Goal: Obtain resource: Obtain resource

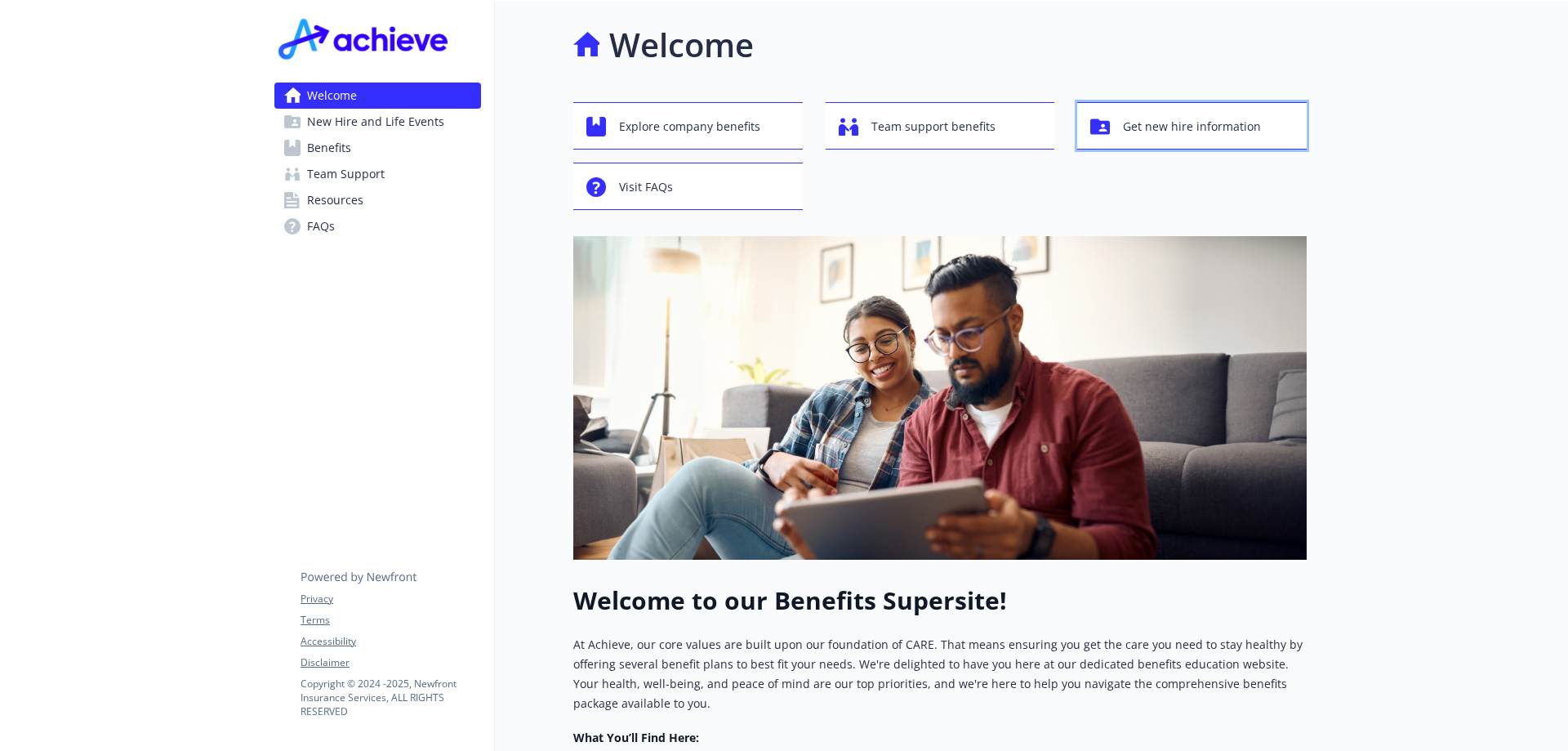
click at [1183, 121] on span "Get new hire information" at bounding box center [1192, 126] width 138 height 31
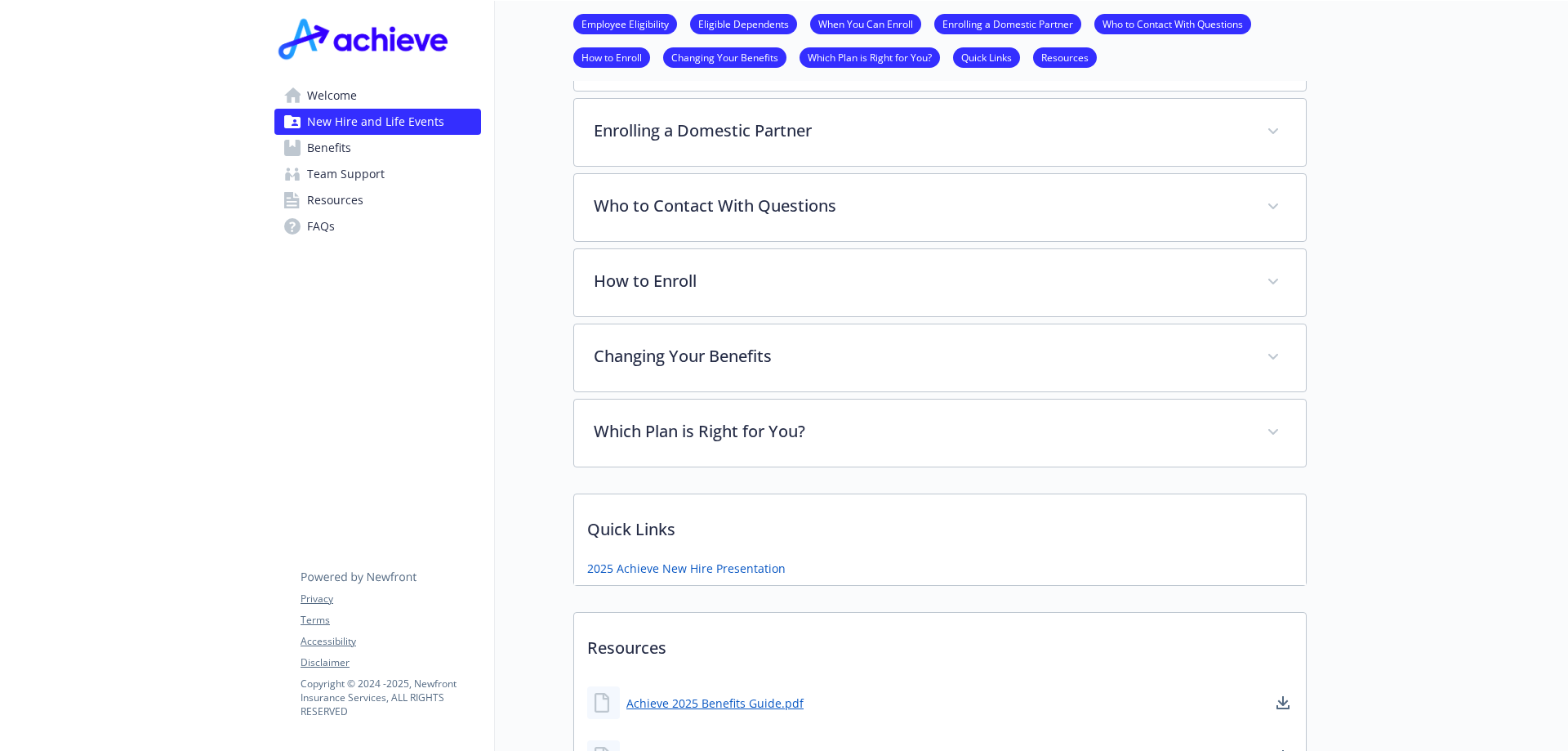
scroll to position [980, 0]
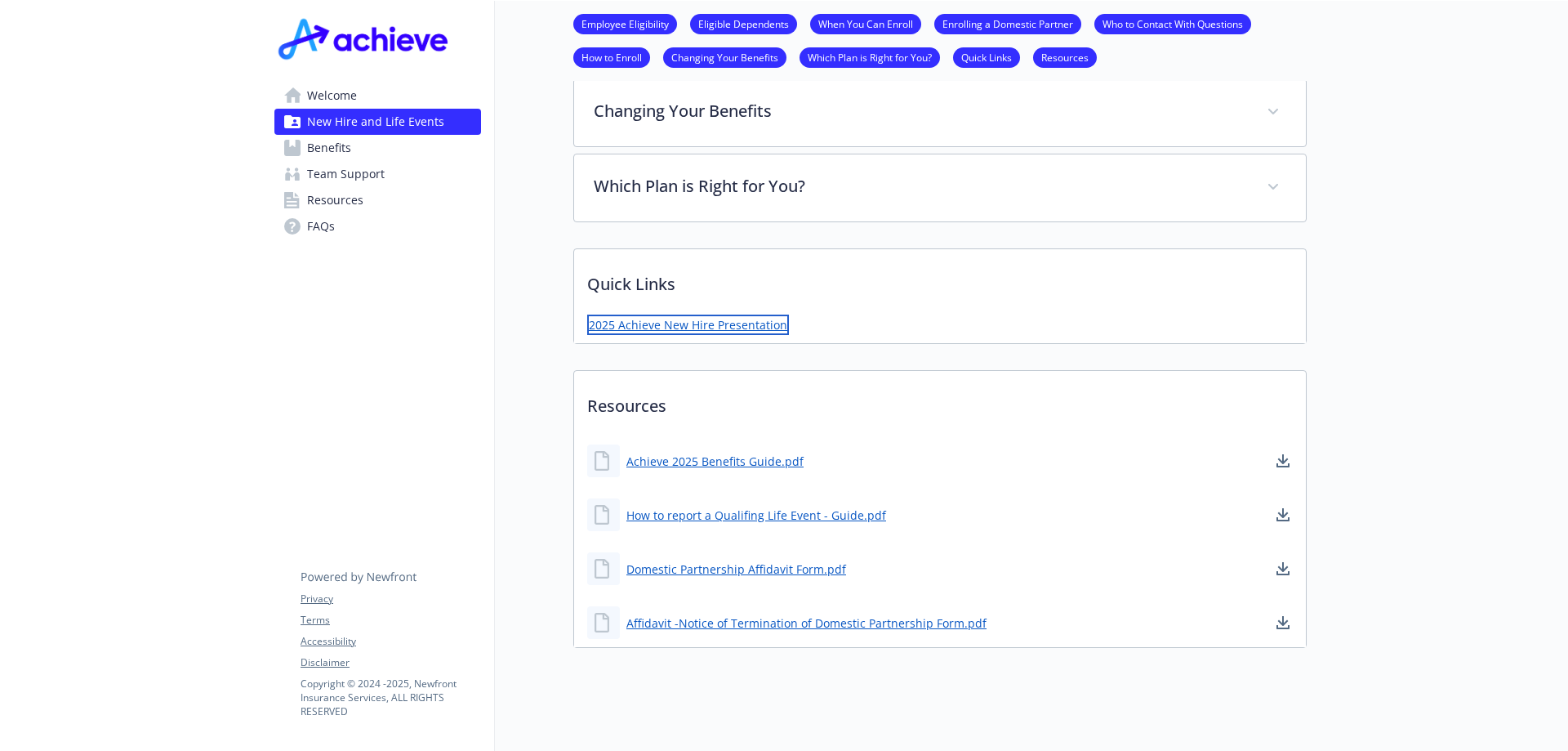
click at [633, 326] on link "2025 Achieve New Hire Presentation" at bounding box center [688, 325] width 202 height 21
